Goal: Information Seeking & Learning: Check status

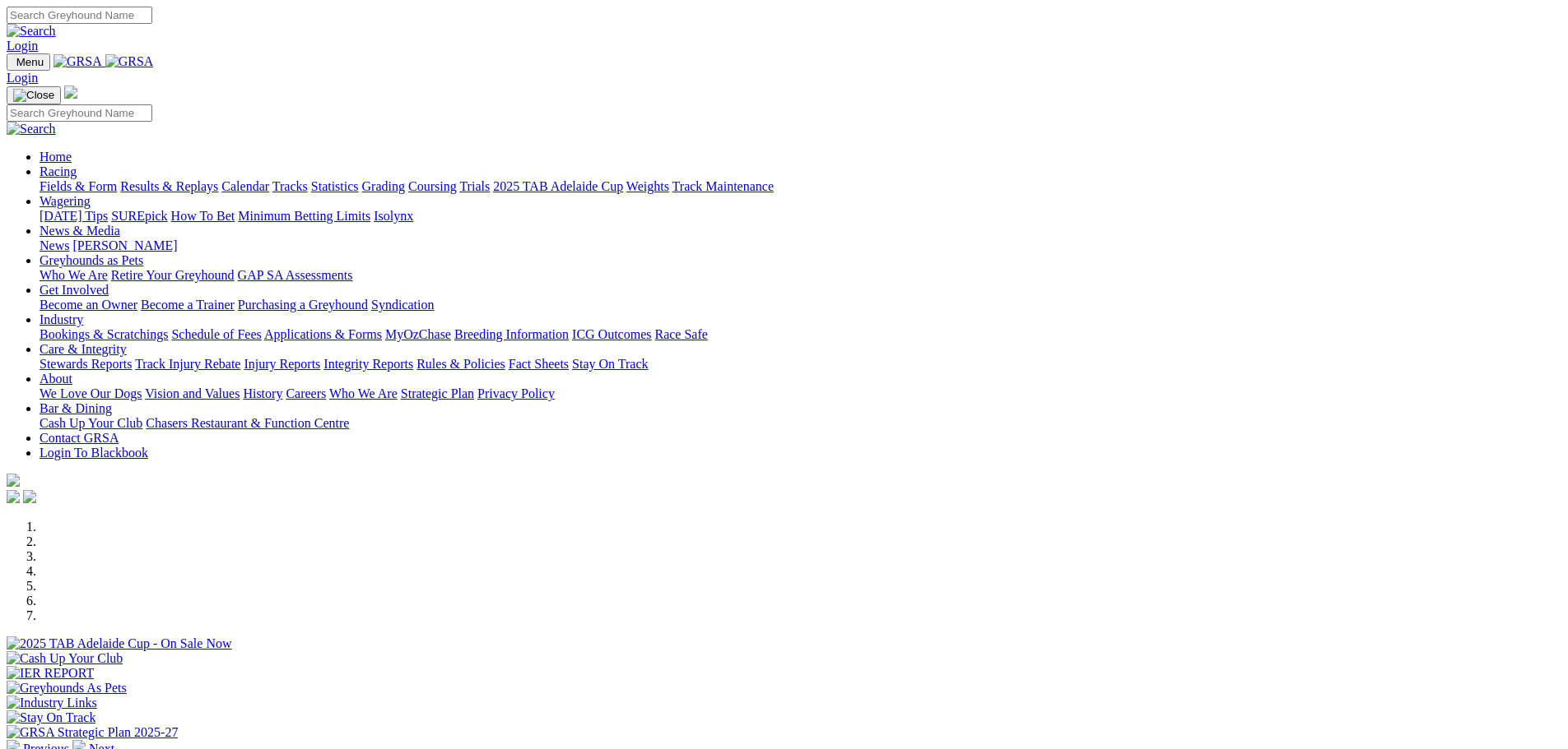
scroll to position [411, 0]
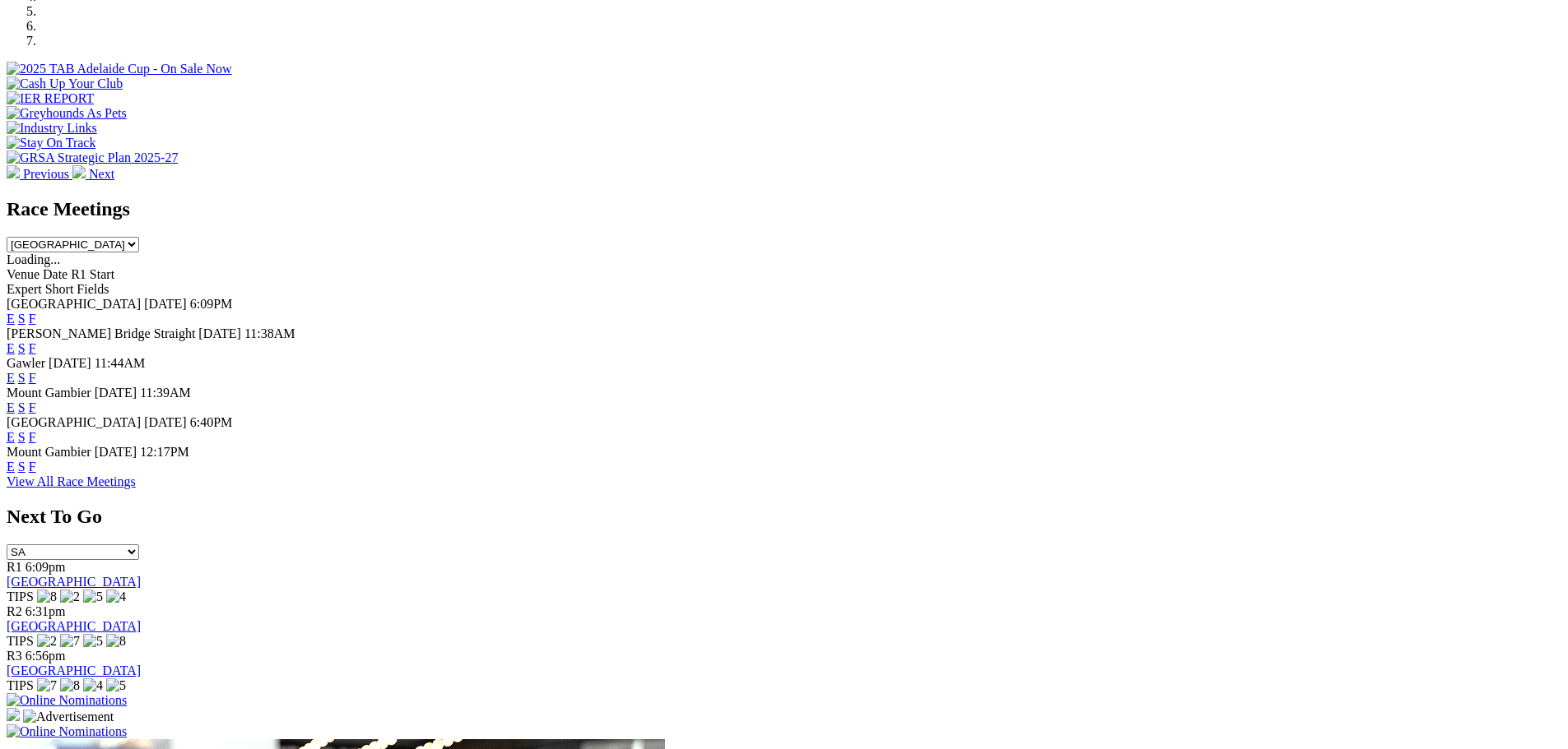
scroll to position [576, 0]
click at [36, 340] on span "F" at bounding box center [32, 347] width 7 height 14
click at [36, 340] on link "F" at bounding box center [32, 347] width 7 height 14
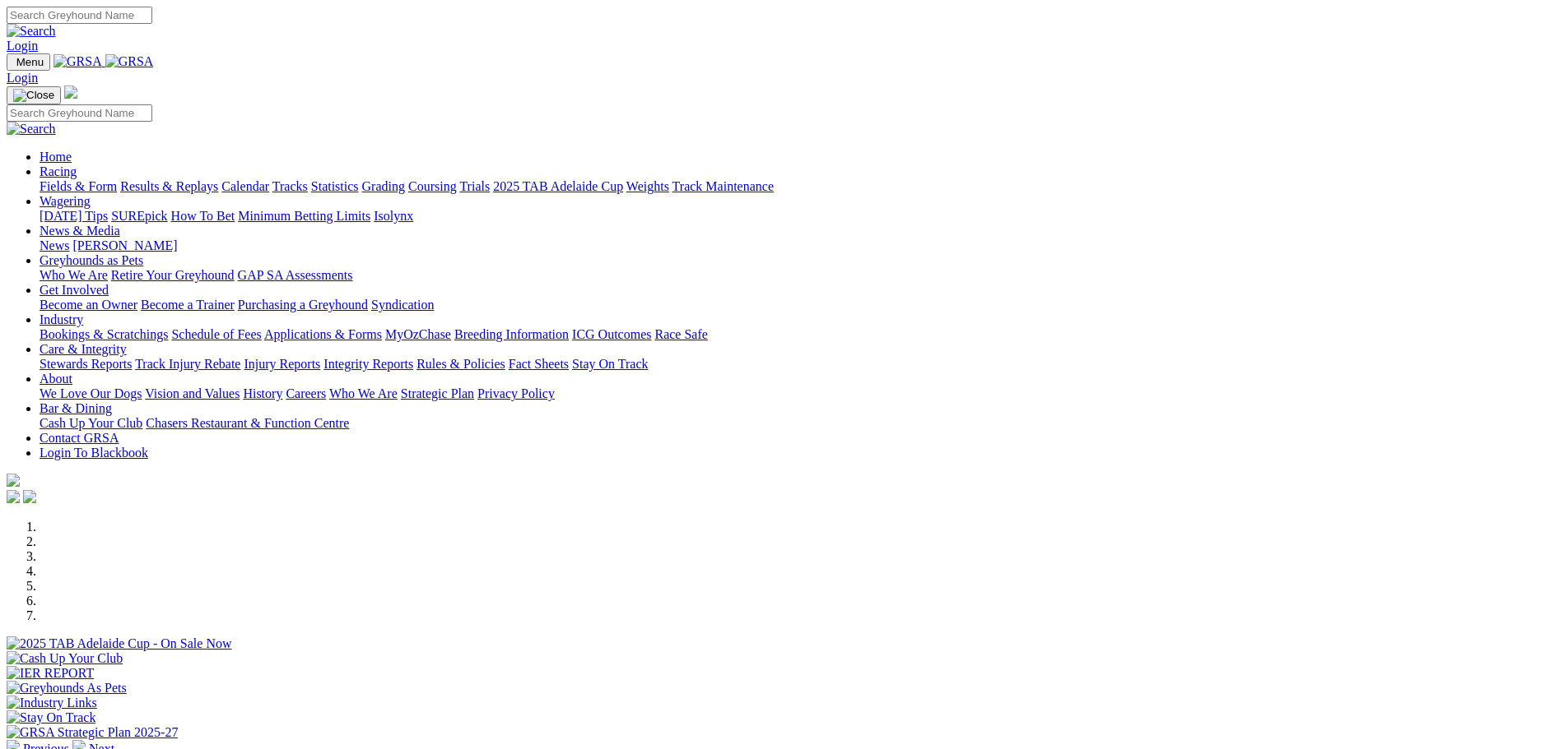
scroll to position [576, 0]
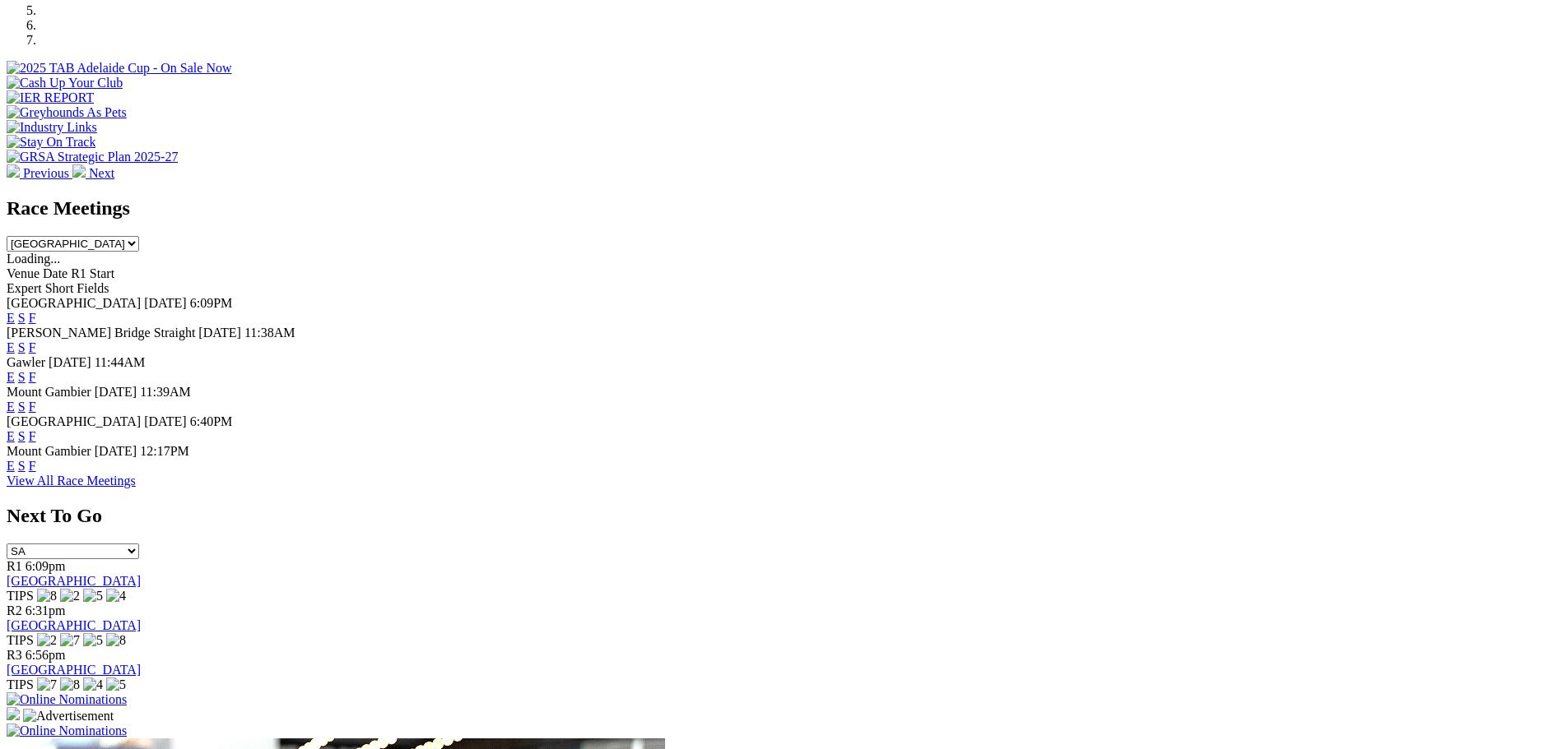
click at [36, 370] on link "F" at bounding box center [32, 377] width 7 height 14
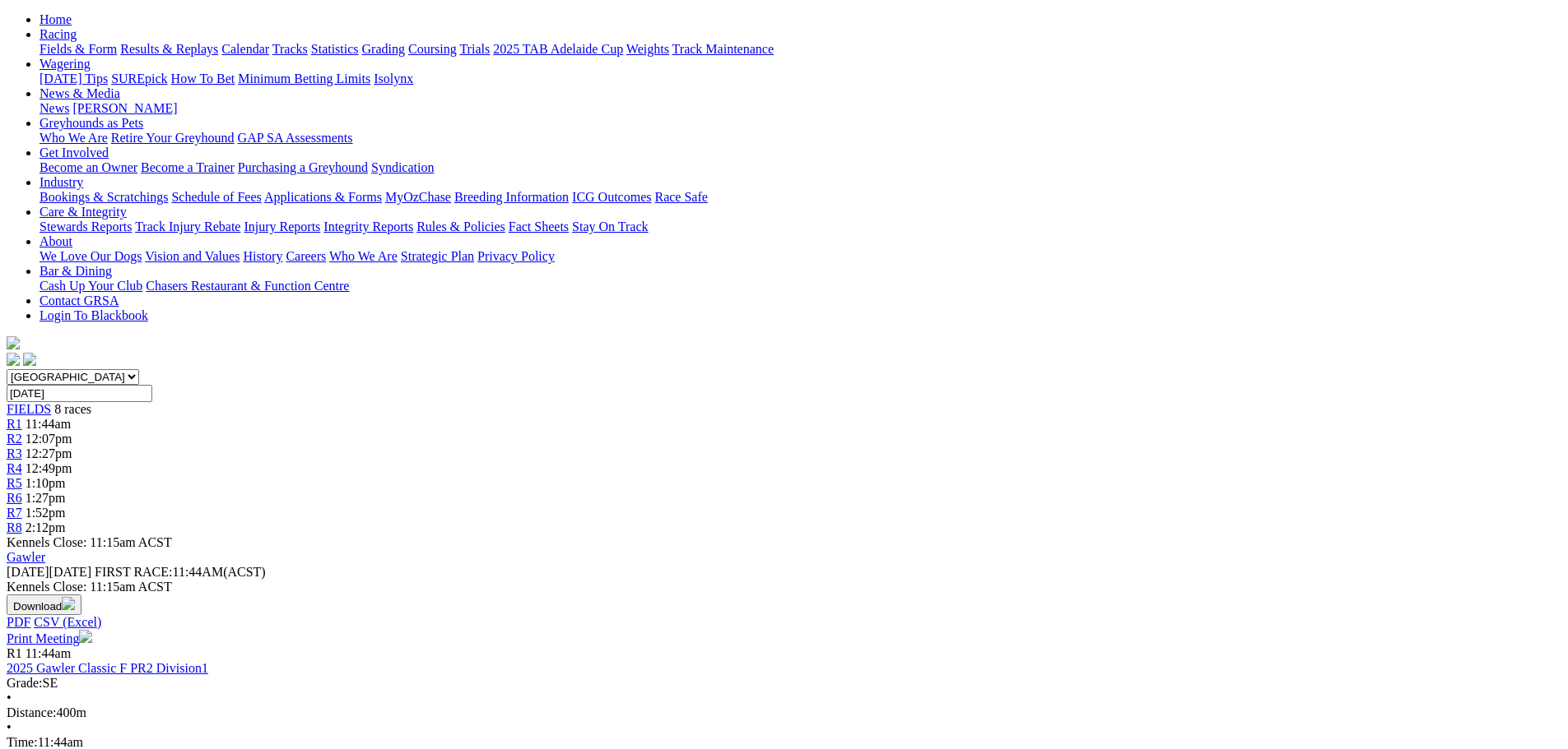
scroll to position [157, 0]
